Goal: Check status: Check status

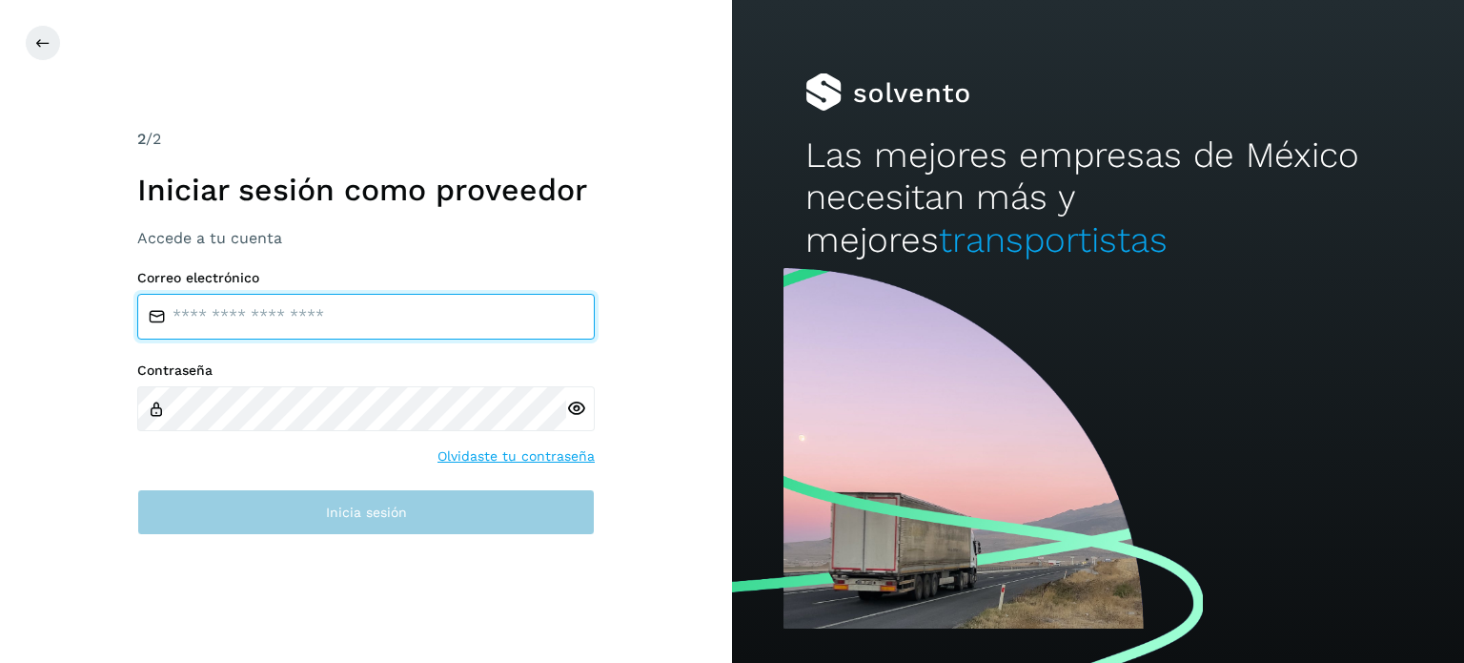
type input "**********"
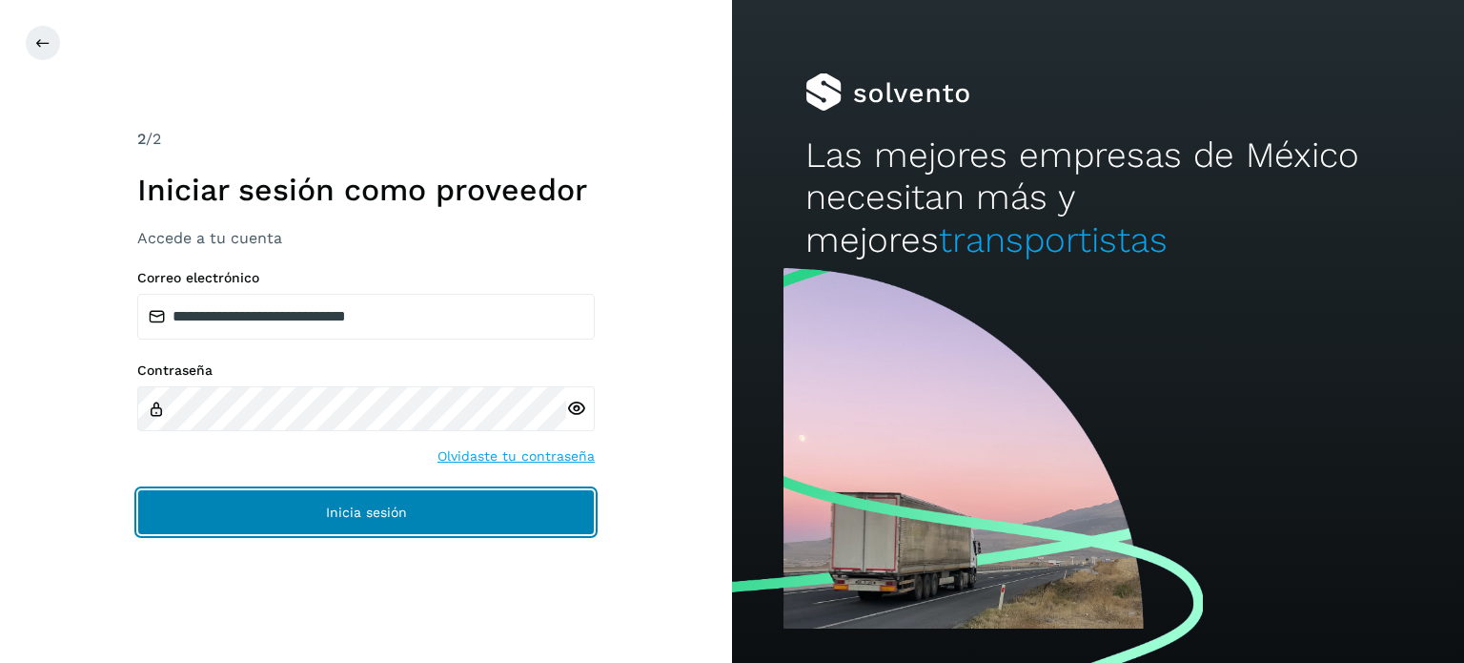
click at [403, 526] on button "Inicia sesión" at bounding box center [366, 512] width 458 height 46
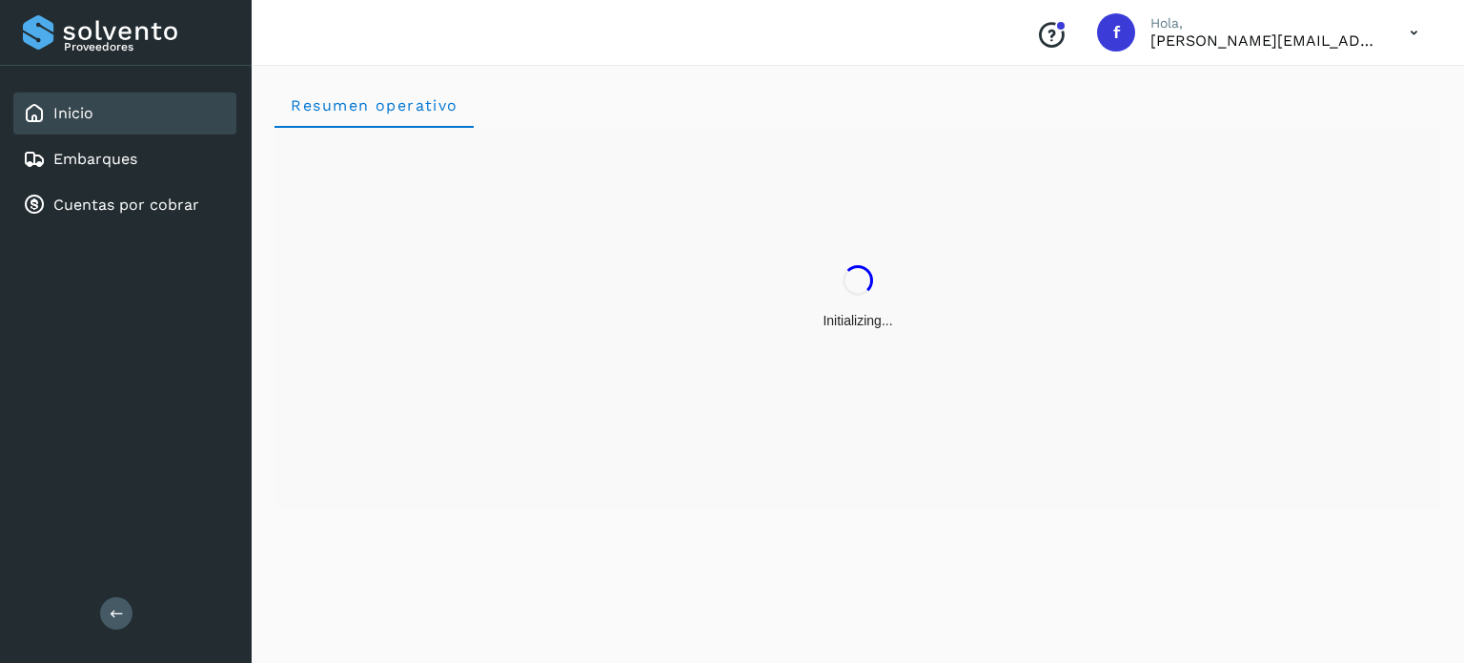
click at [427, 519] on div "Resumen operativo" at bounding box center [858, 360] width 1213 height 603
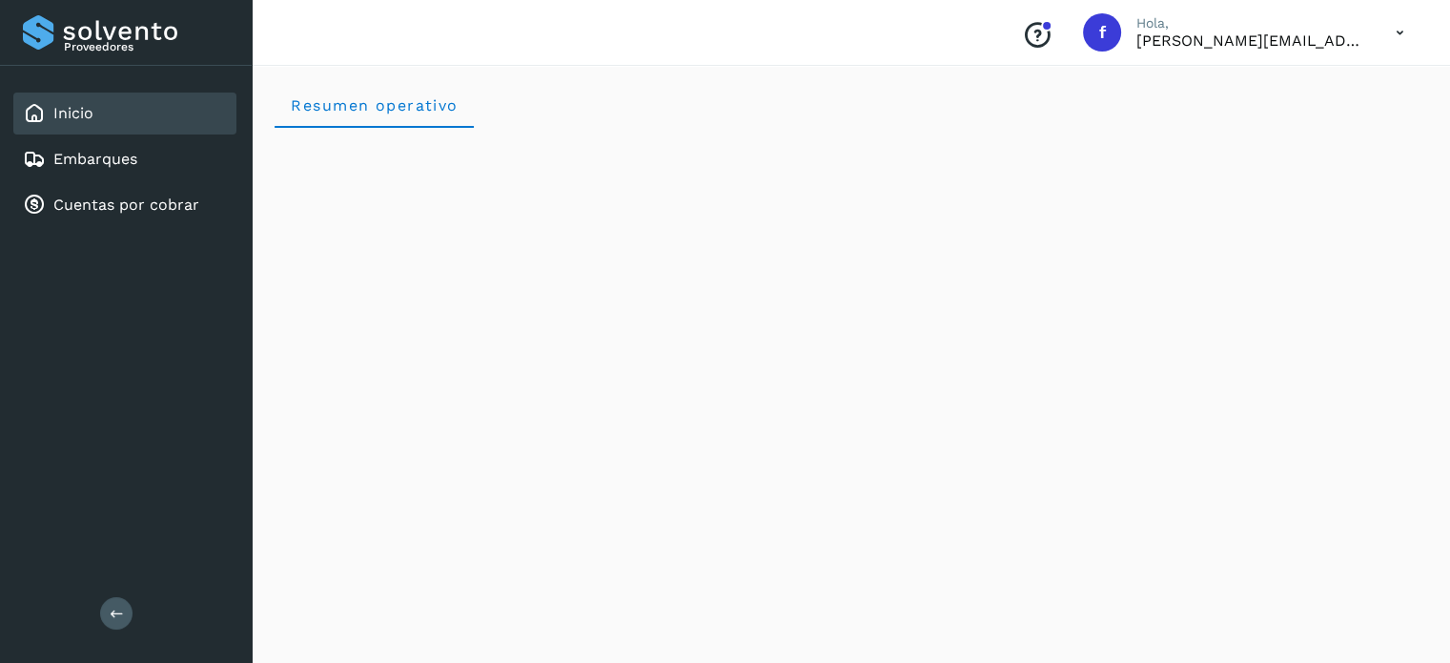
click at [132, 178] on div "Inicio Embarques Cuentas por cobrar" at bounding box center [126, 159] width 252 height 187
click at [132, 170] on div "Embarques" at bounding box center [124, 159] width 223 height 42
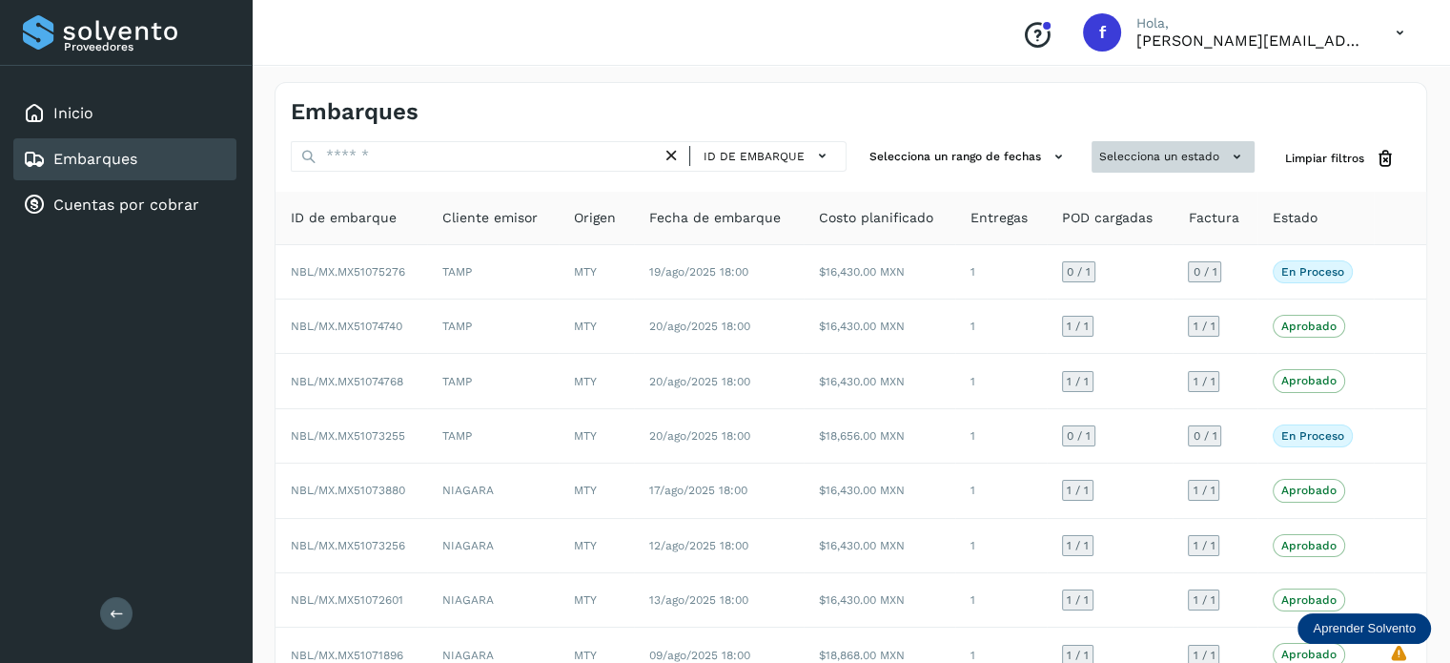
click at [1137, 145] on button "Selecciona un estado" at bounding box center [1173, 156] width 163 height 31
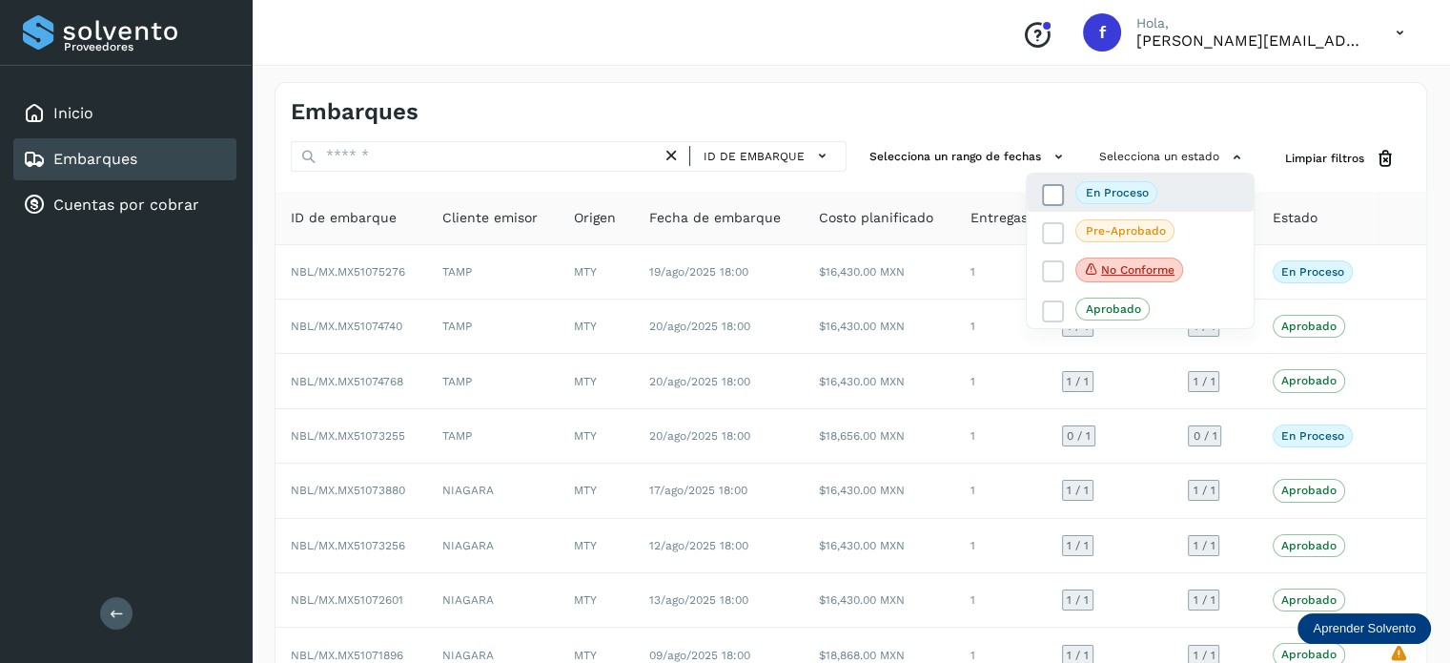
click at [1099, 195] on p "En proceso" at bounding box center [1117, 192] width 63 height 13
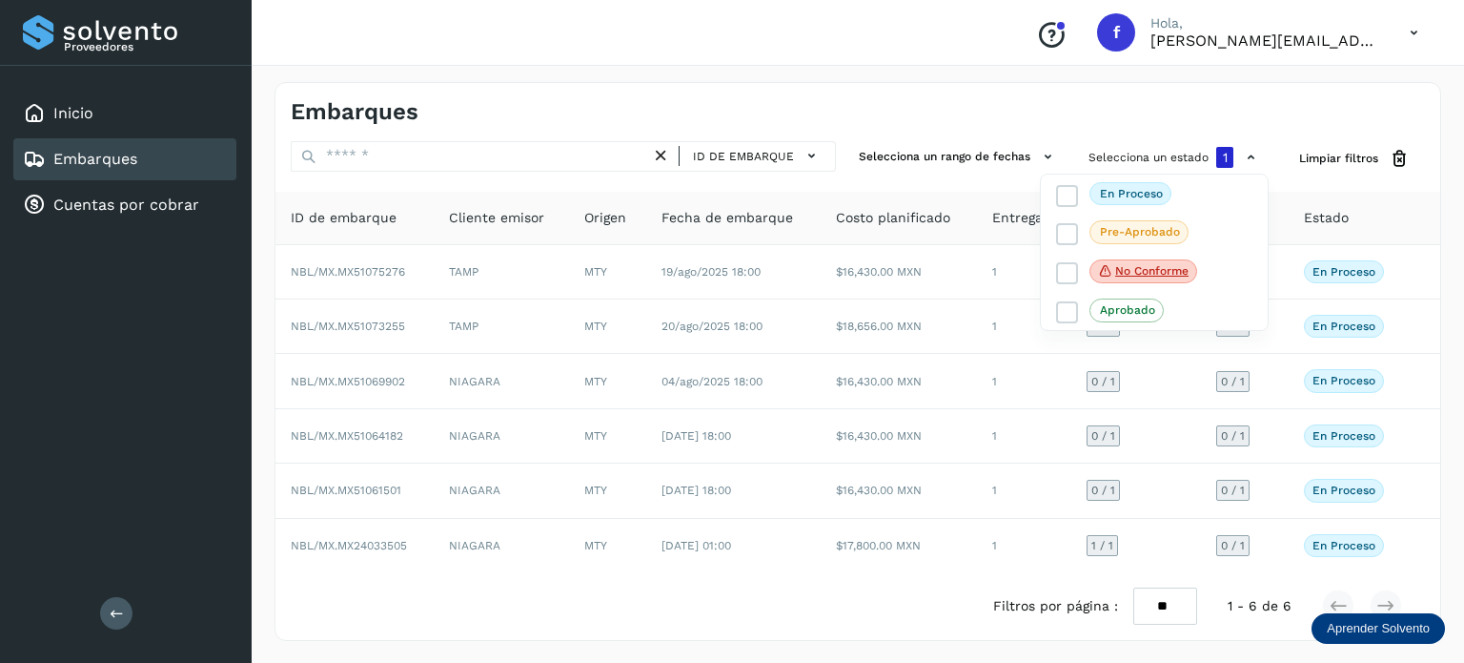
drag, startPoint x: 1157, startPoint y: 623, endPoint x: 1155, endPoint y: 609, distance: 14.4
click at [1155, 621] on div at bounding box center [732, 331] width 1464 height 663
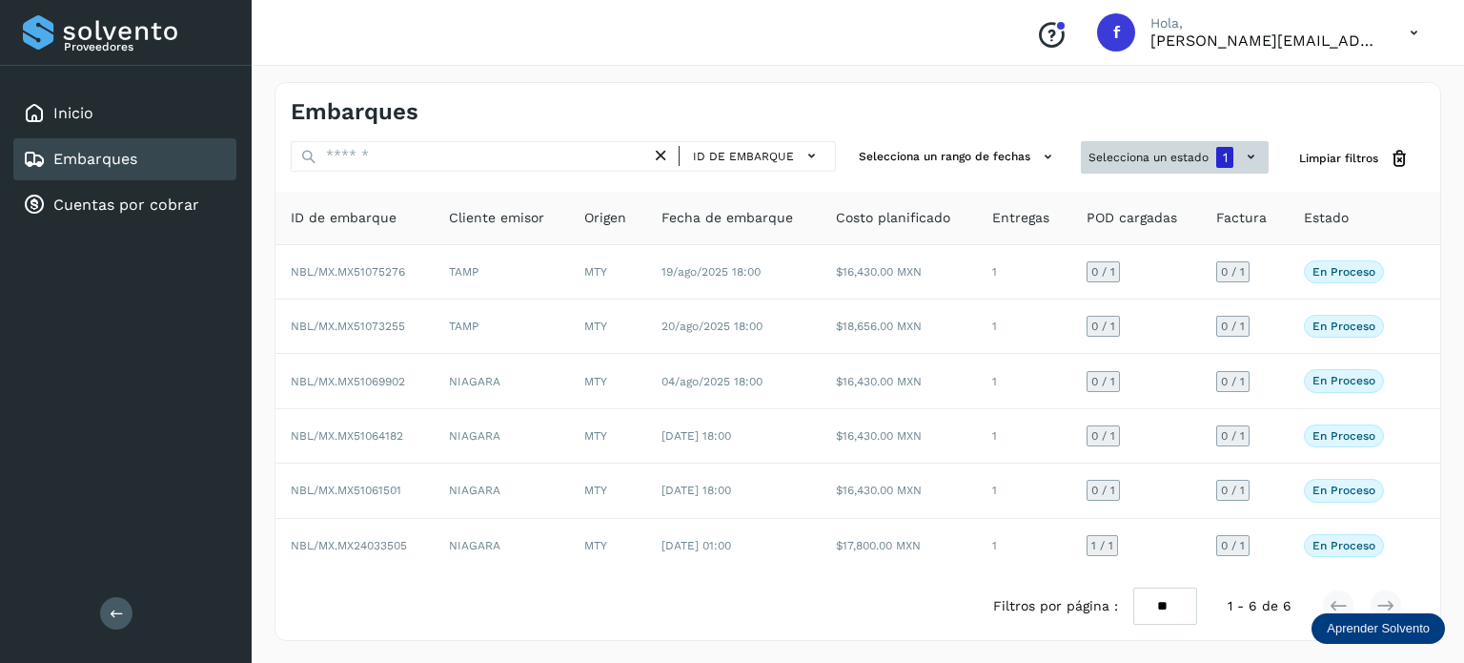
click at [1149, 152] on button "Selecciona un estado 1" at bounding box center [1175, 157] width 188 height 32
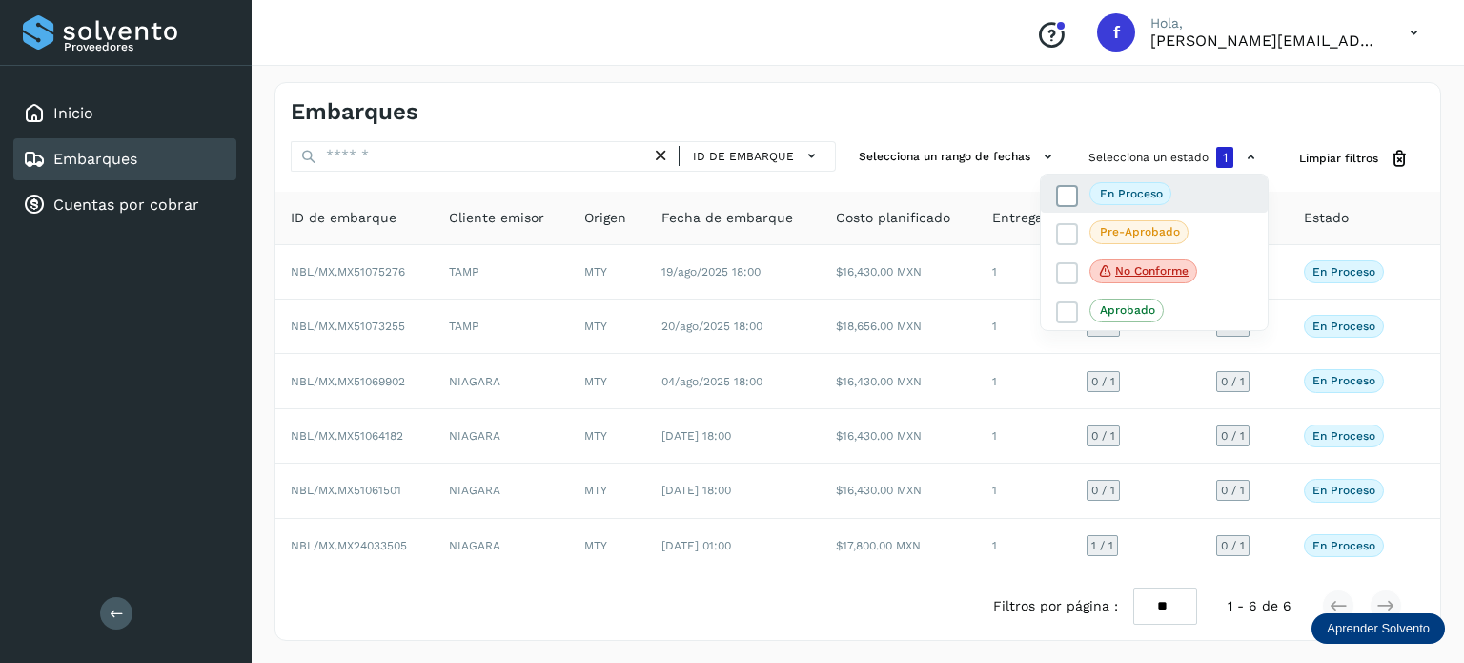
click at [1094, 193] on span "En proceso" at bounding box center [1131, 193] width 82 height 23
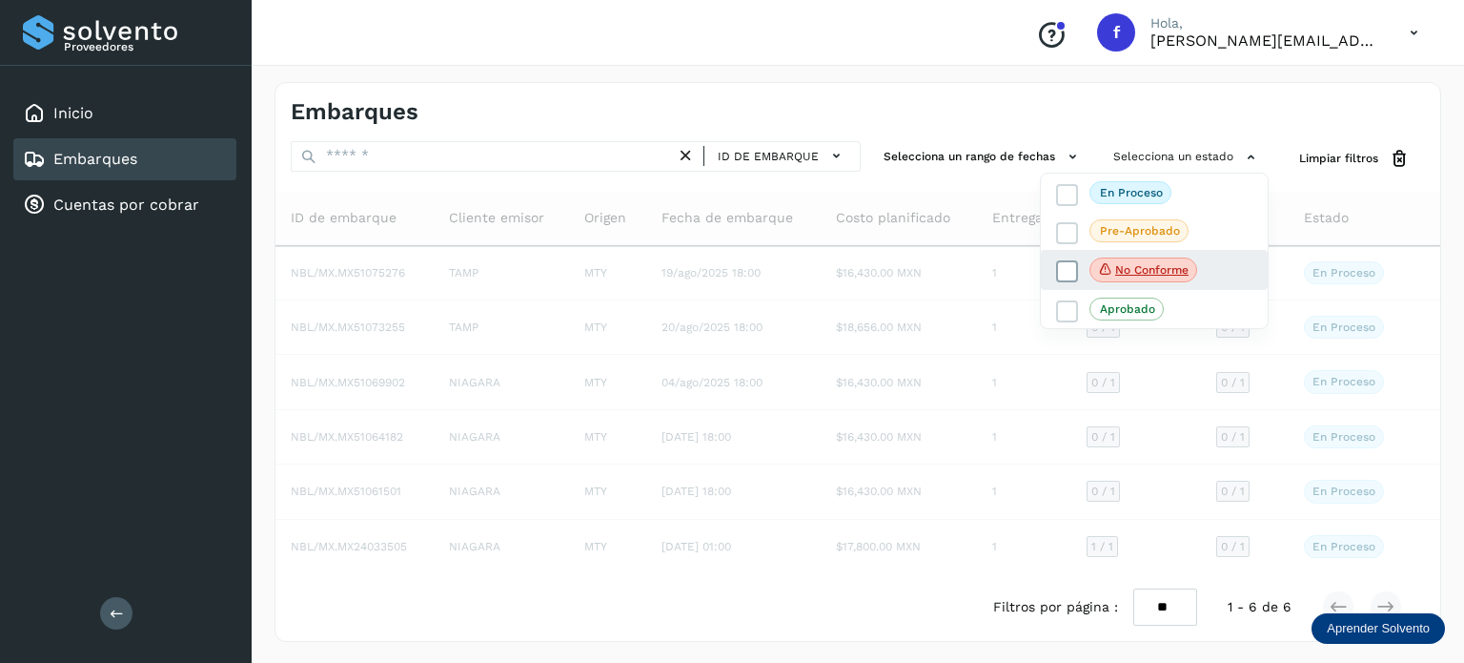
click at [1129, 277] on span "No conforme" at bounding box center [1144, 269] width 108 height 25
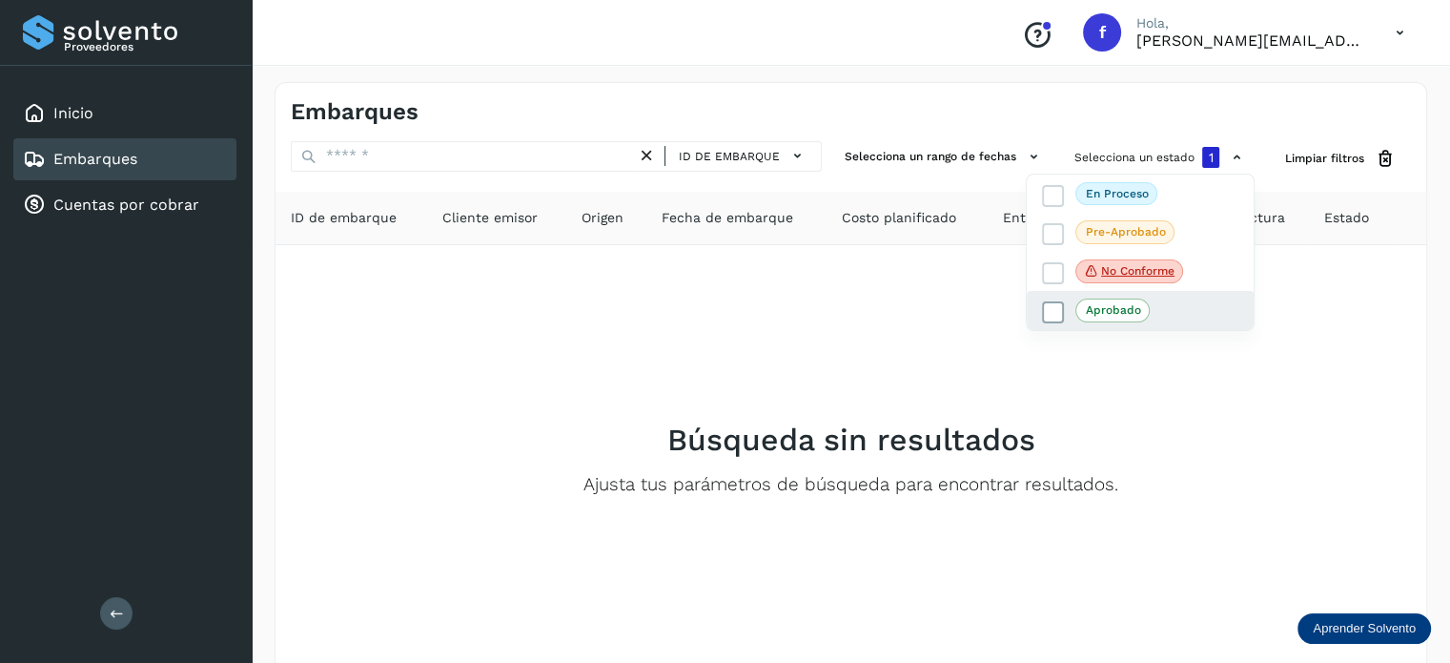
click at [1110, 305] on p "Aprobado" at bounding box center [1113, 309] width 55 height 13
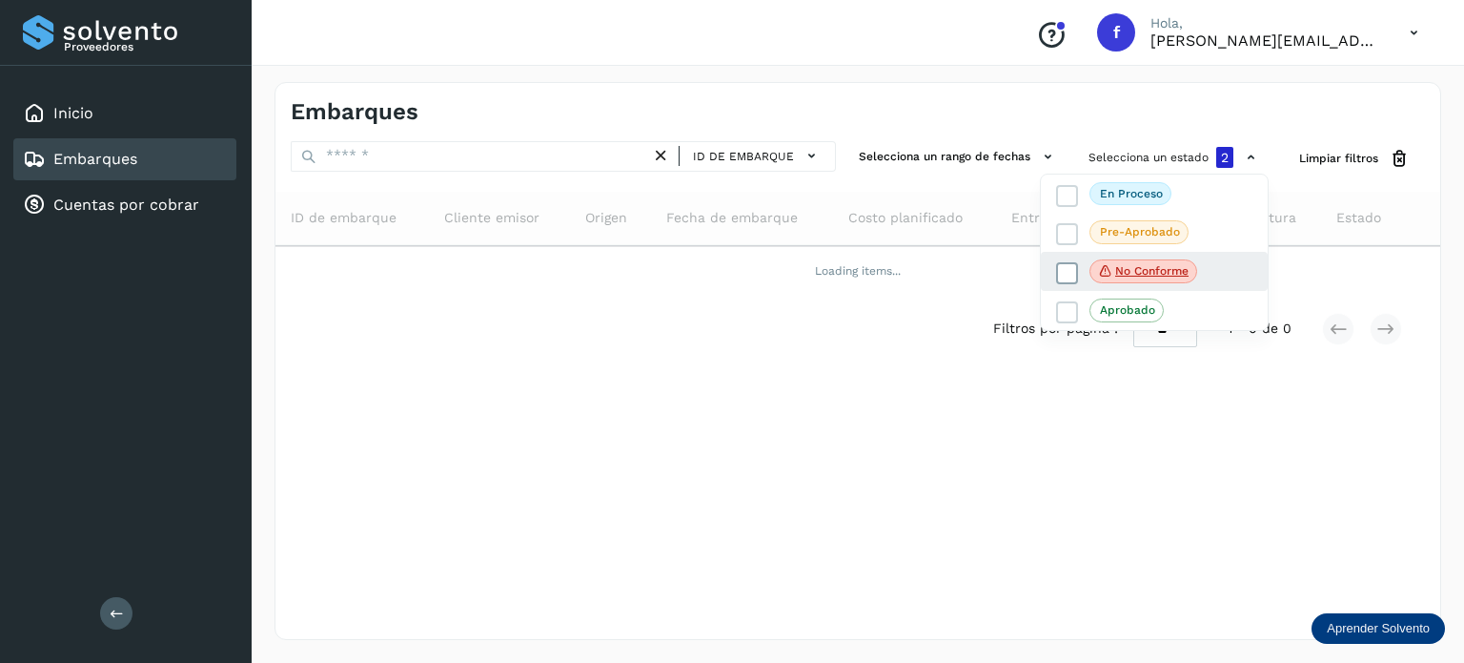
click at [1120, 269] on p "No conforme" at bounding box center [1151, 270] width 73 height 13
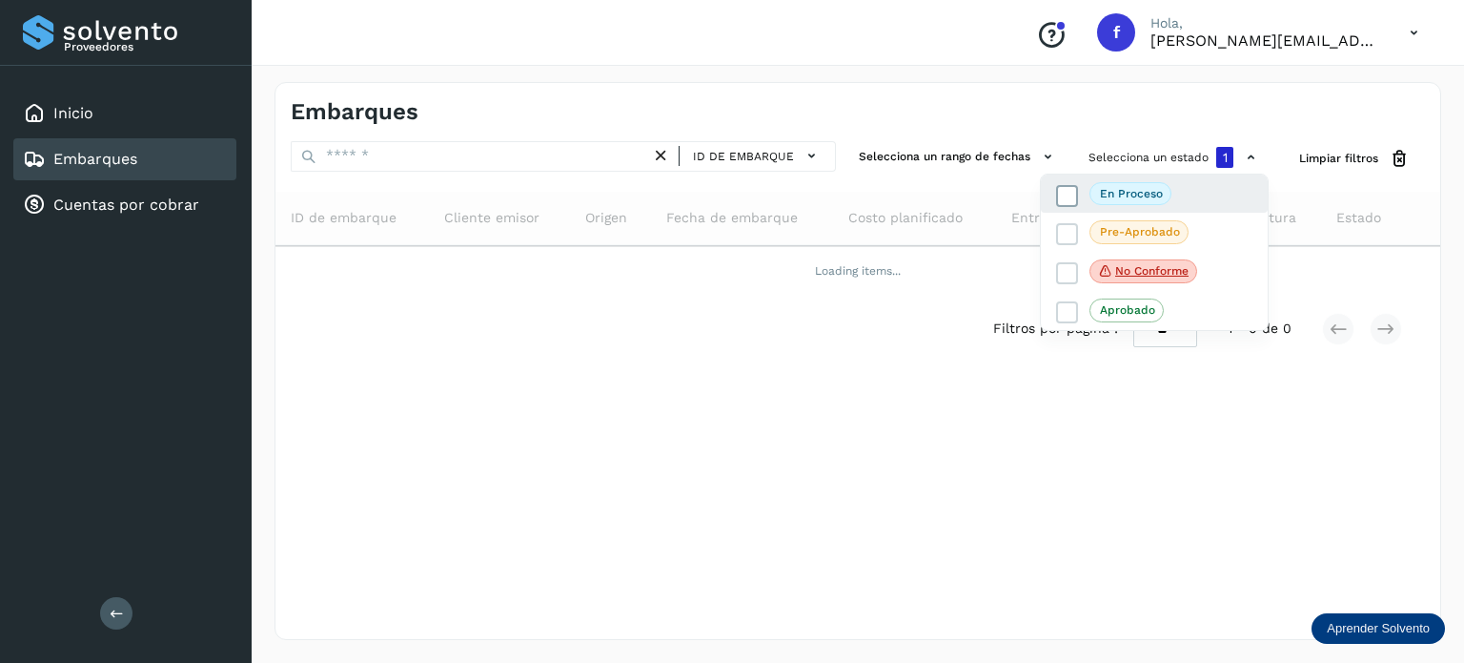
click at [1116, 201] on span "En proceso" at bounding box center [1131, 193] width 82 height 23
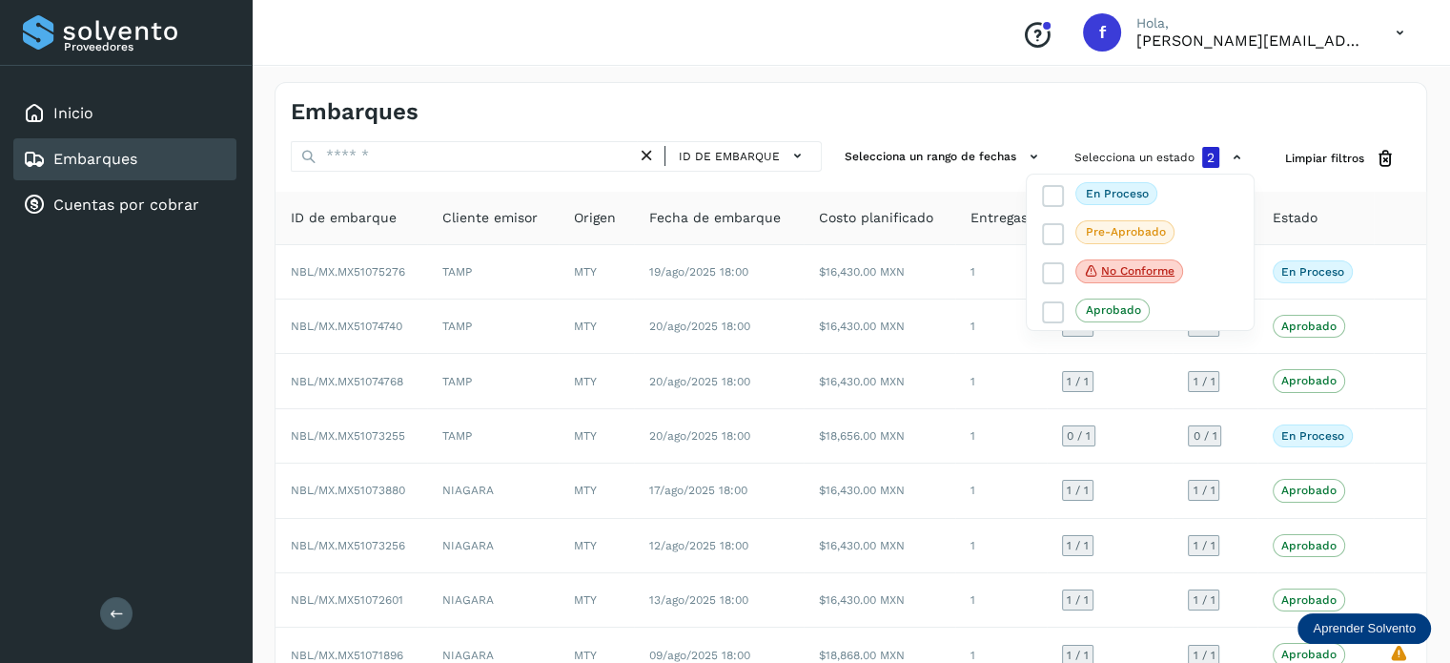
click at [866, 116] on div at bounding box center [725, 331] width 1450 height 663
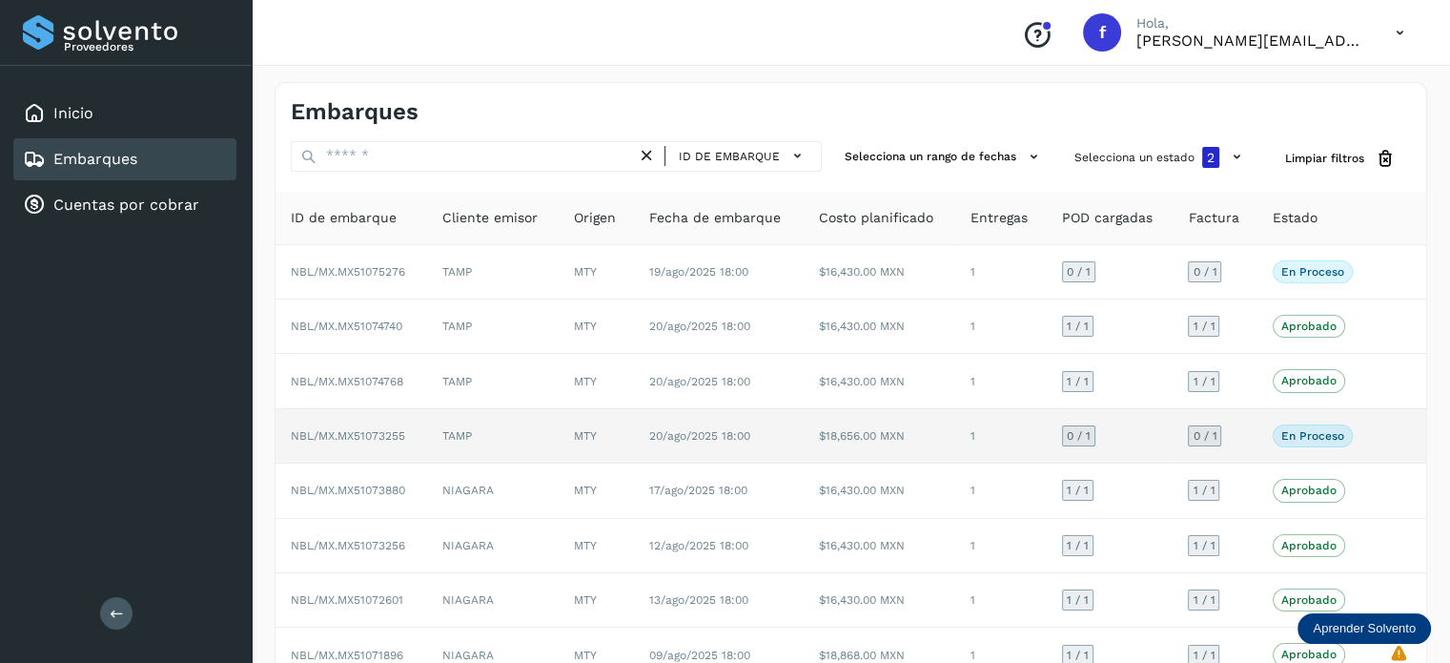
scroll to position [214, 0]
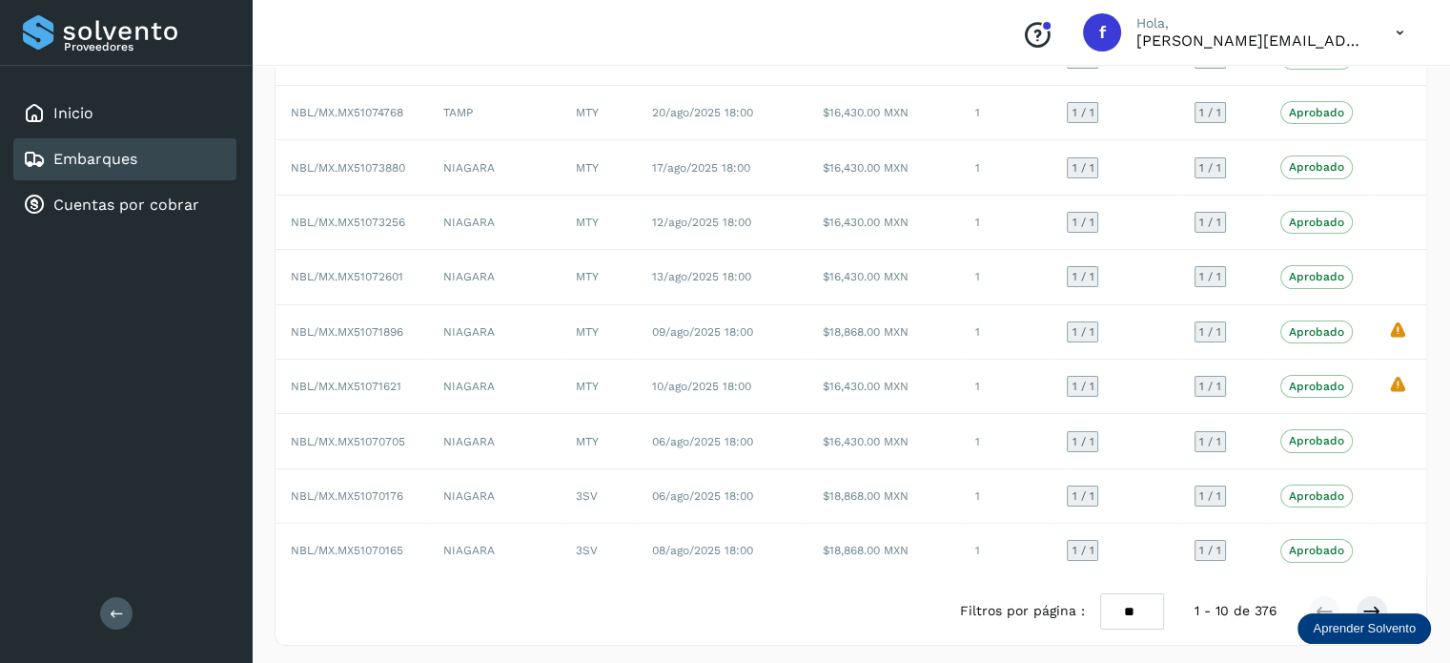
click at [1154, 593] on select "** ** **" at bounding box center [1132, 611] width 64 height 37
select select "**"
click at [1100, 593] on select "** ** **" at bounding box center [1132, 611] width 64 height 37
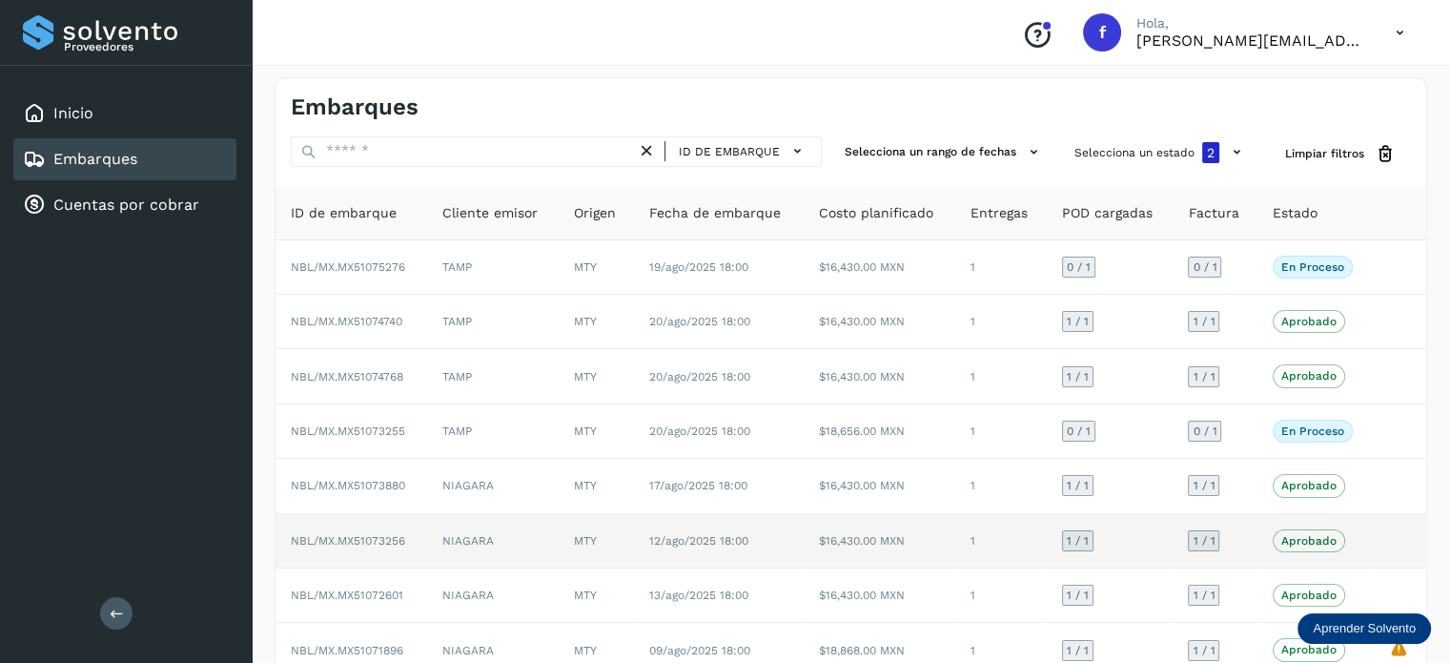
scroll to position [0, 0]
